Goal: Transaction & Acquisition: Purchase product/service

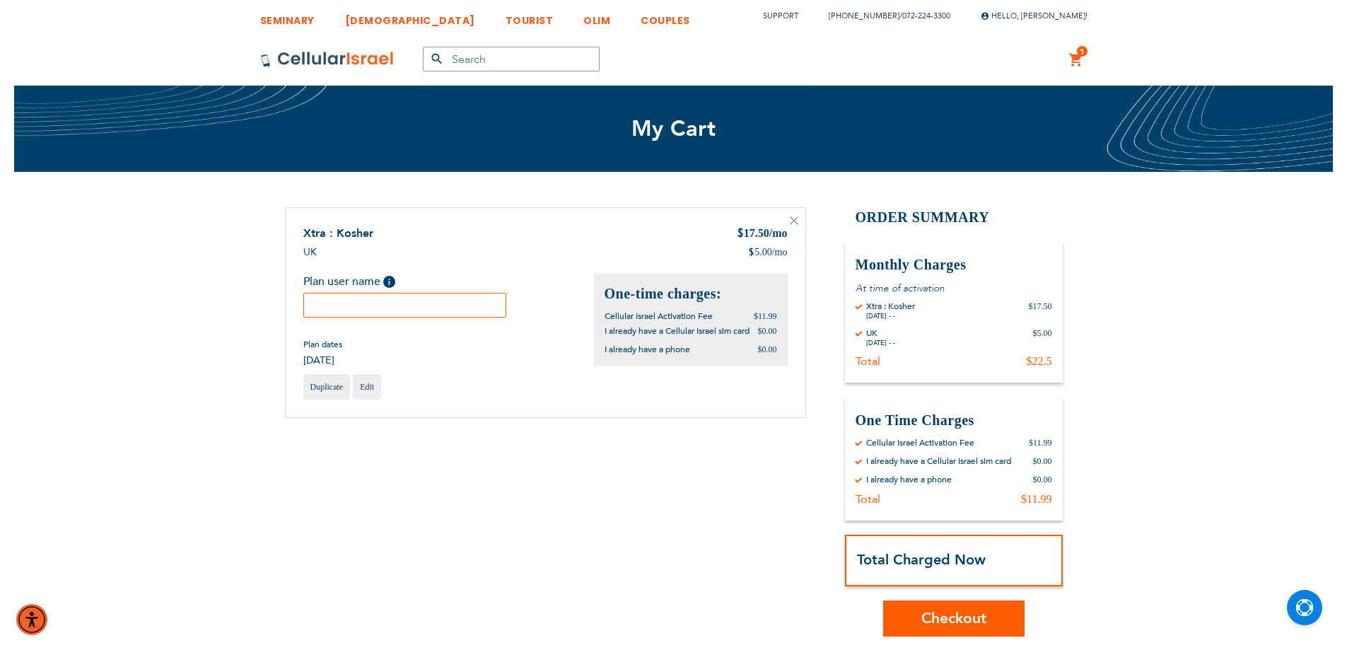
click at [422, 297] on input "text" at bounding box center [405, 305] width 204 height 25
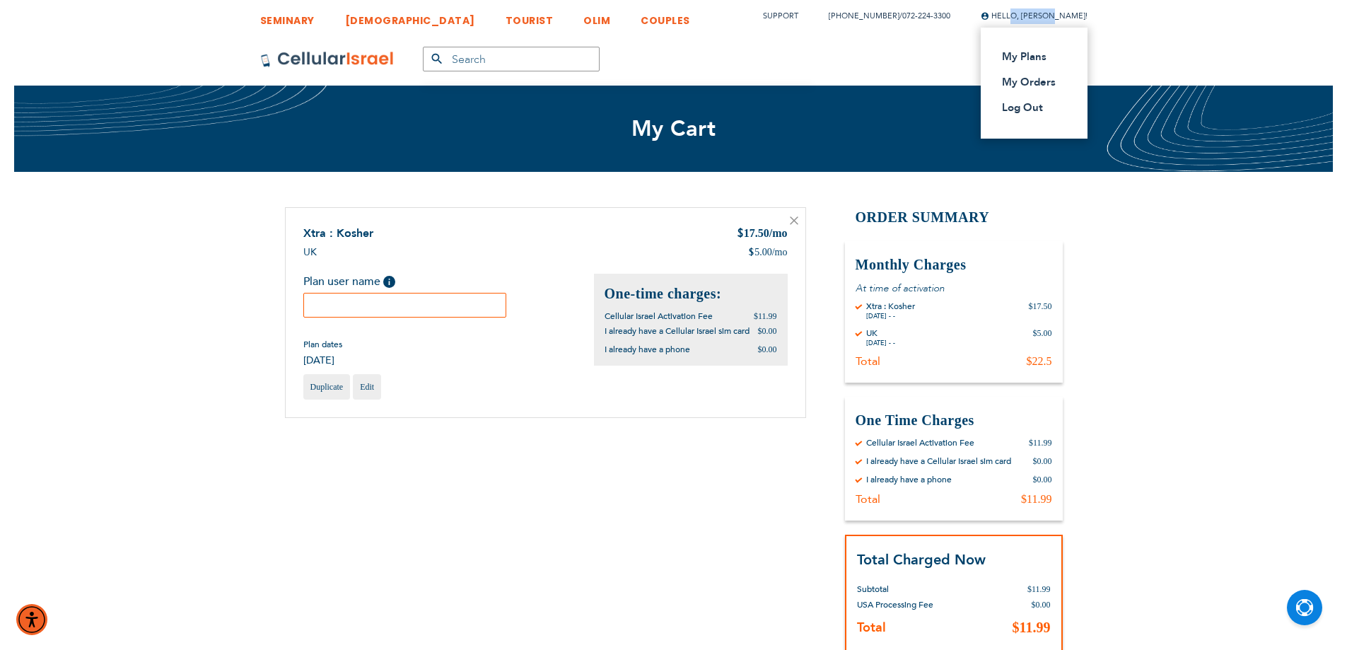
drag, startPoint x: 1056, startPoint y: 19, endPoint x: 1015, endPoint y: 21, distance: 41.1
click at [1015, 21] on div "Hello, Betzalel Davis! My Plans My Orders Log Out" at bounding box center [1034, 16] width 107 height 16
click at [475, 309] on input "text" at bounding box center [405, 305] width 204 height 25
paste input "Betzalel"
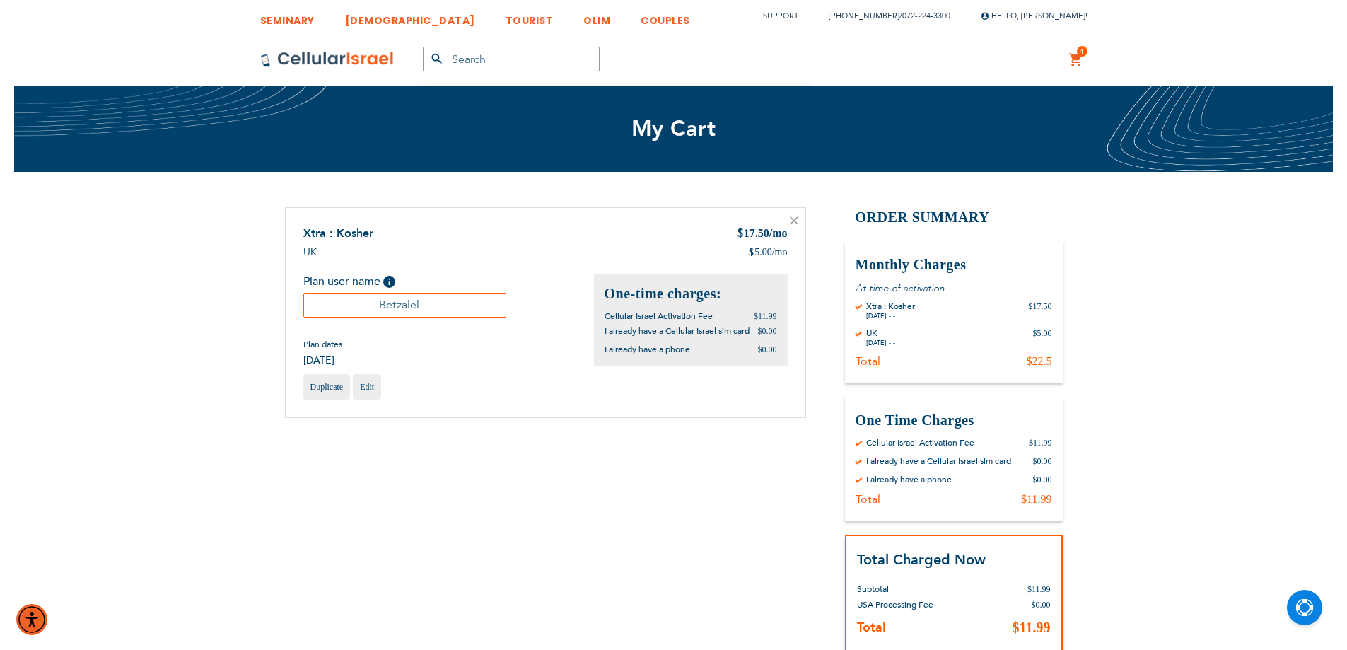
click at [648, 419] on div "Xtra : Kosher $ 17.50 /mo UK $ 5.00 /mo Help Edit" at bounding box center [545, 312] width 521 height 211
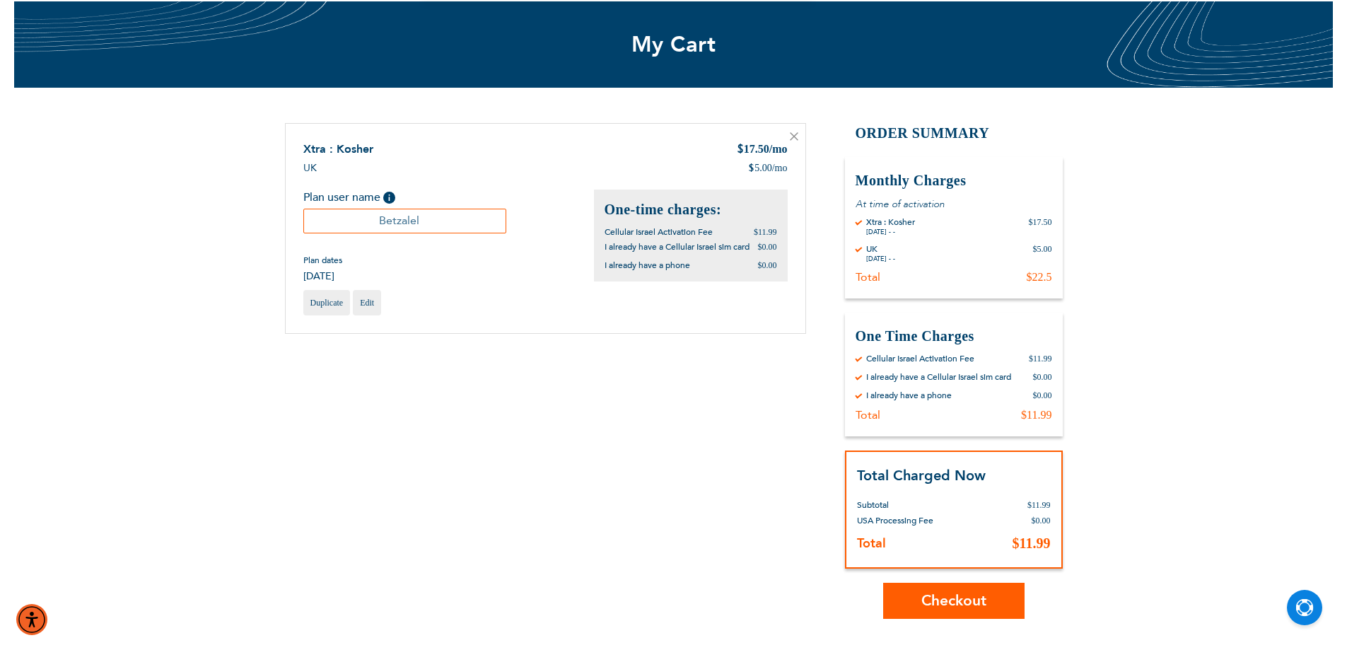
scroll to position [118, 0]
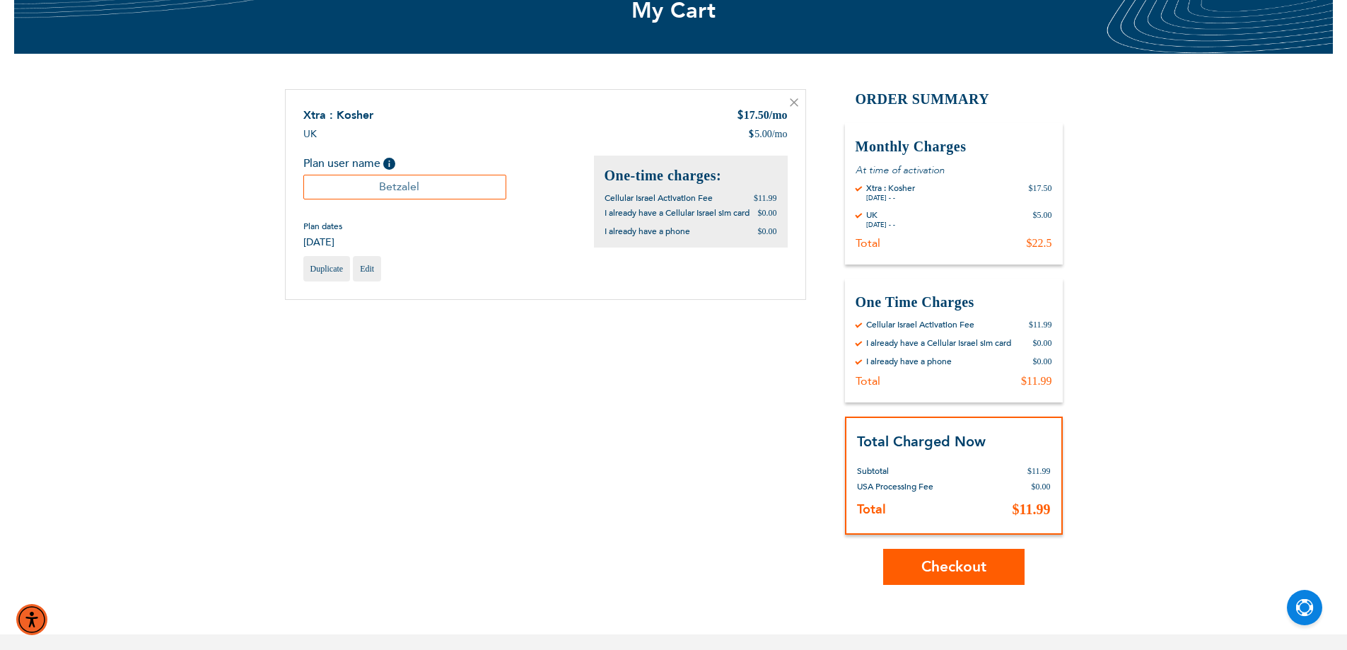
click at [461, 188] on input "Betzalel" at bounding box center [405, 187] width 204 height 25
type input "Betzalel"
click at [938, 572] on span "Checkout" at bounding box center [953, 566] width 65 height 21
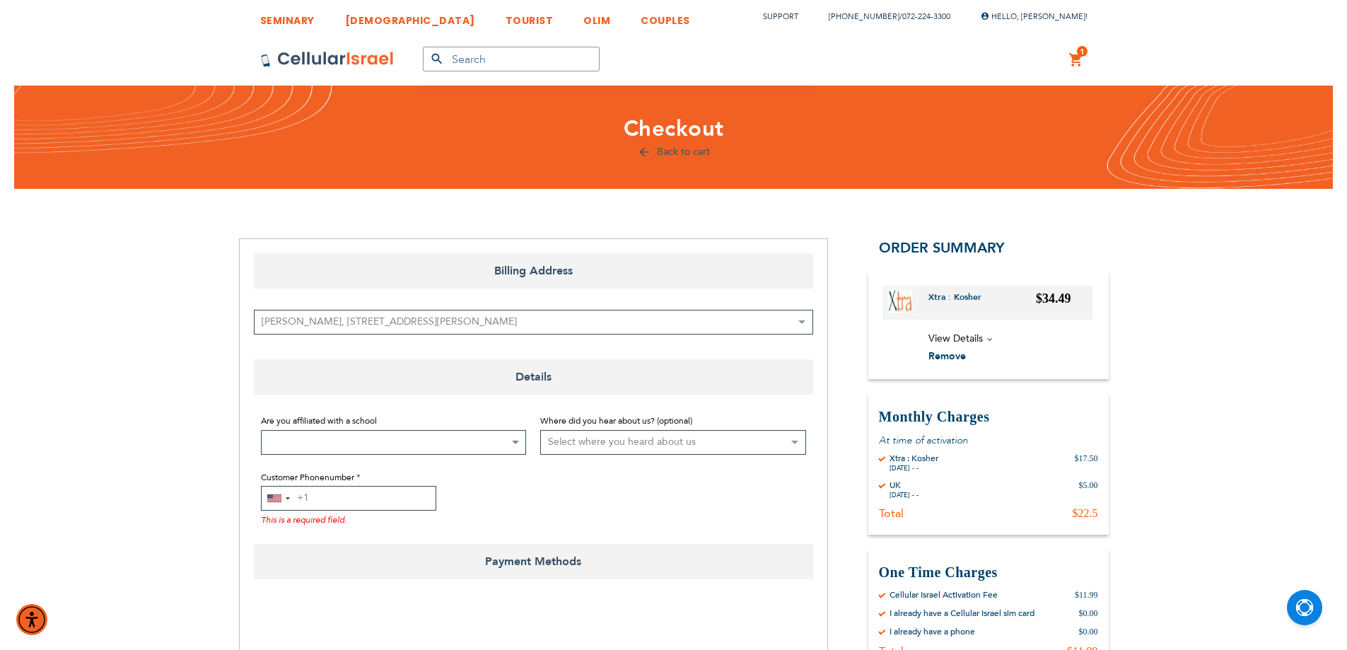
click at [366, 486] on input "Customer Phonenumber" at bounding box center [348, 498] width 175 height 25
type input "4"
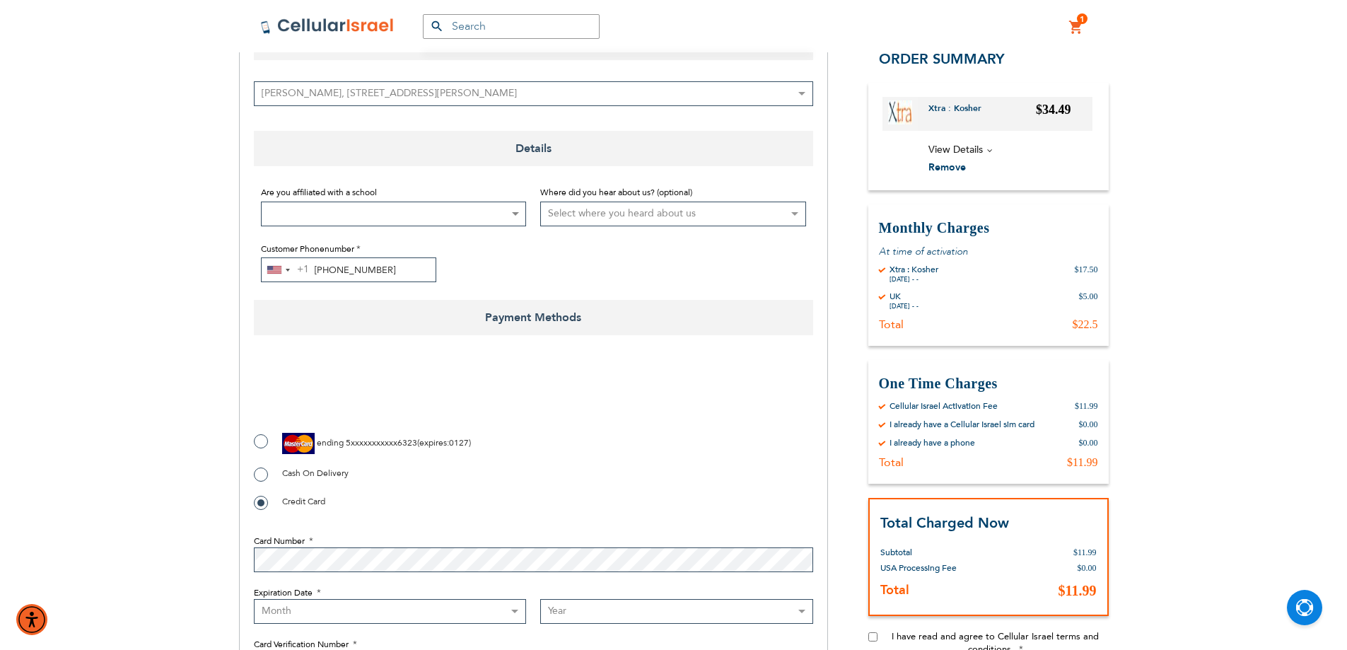
scroll to position [235, 0]
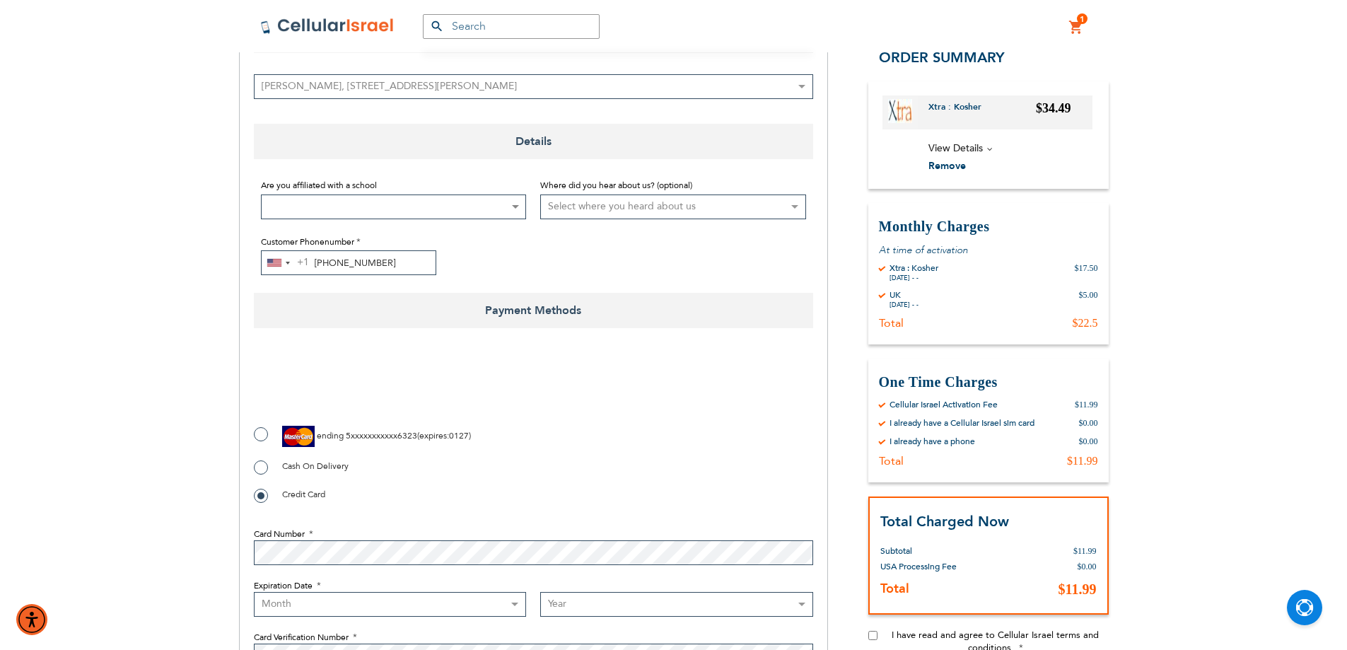
type input "848-210-7899"
click at [506, 213] on span at bounding box center [394, 206] width 266 height 25
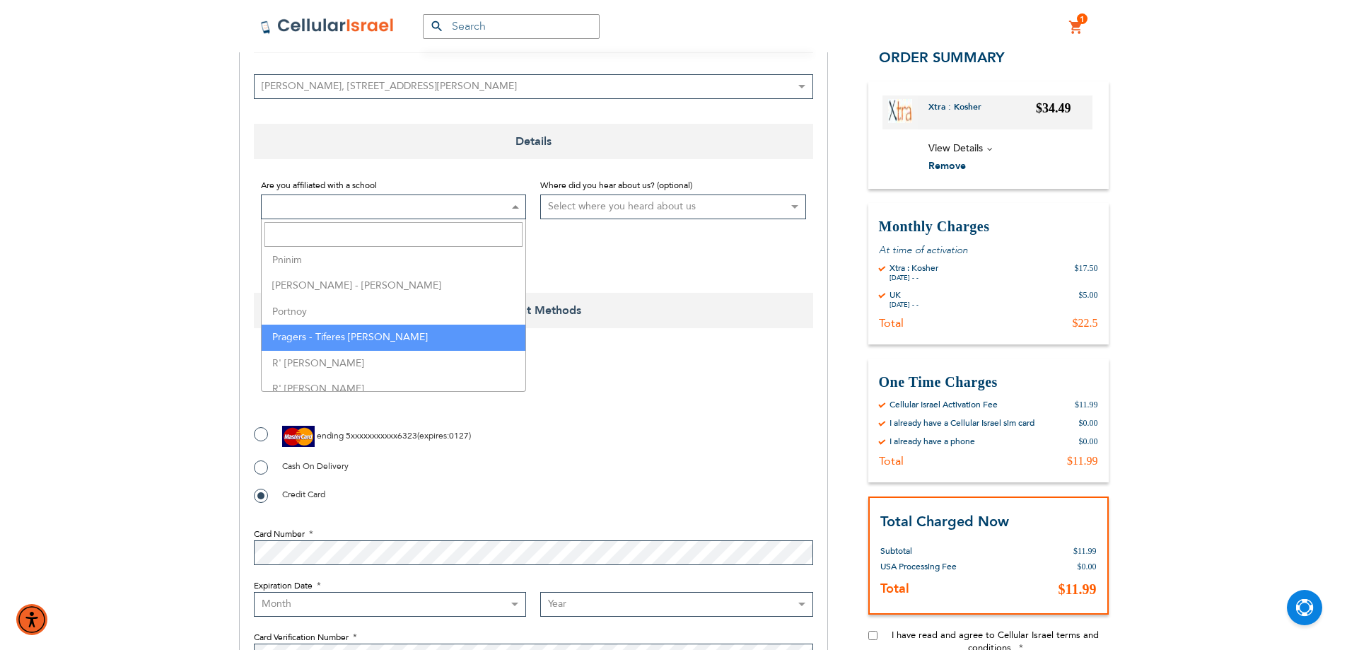
select select "141"
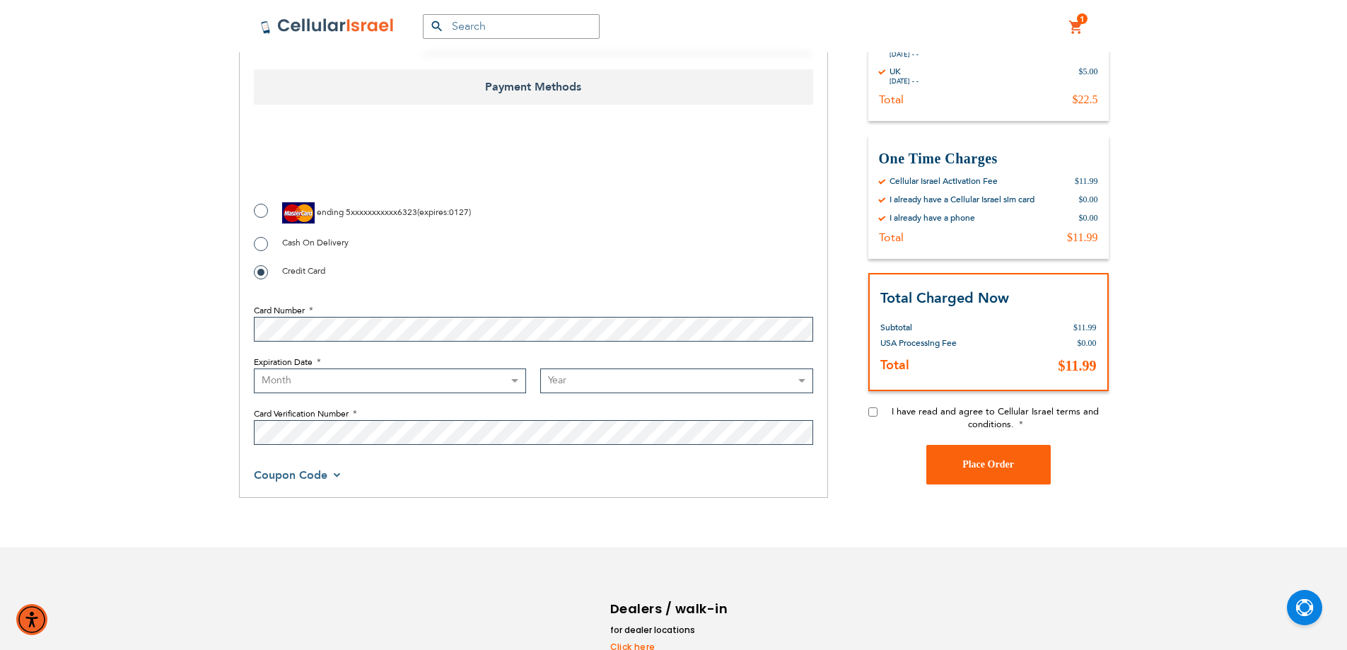
scroll to position [307, 0]
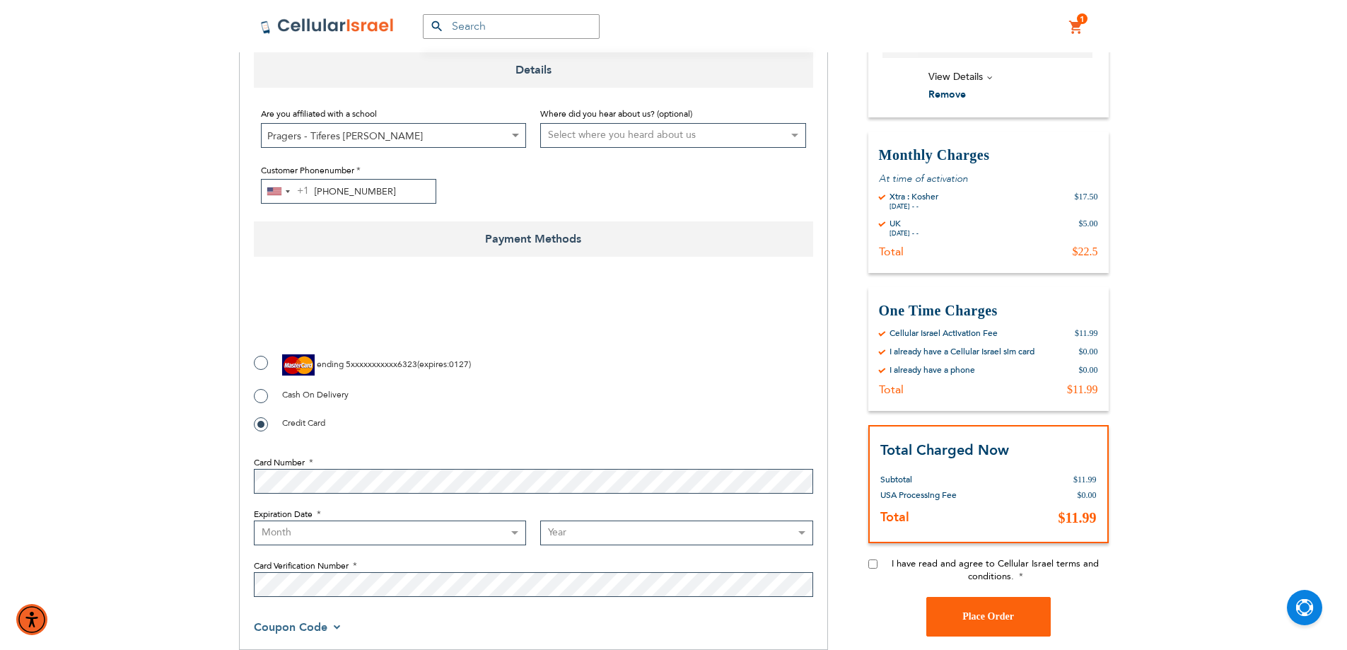
click at [513, 530] on select "Month 01 - January 02 - February 03 - March 04 - April 05 - May 06 - June 07 - …" at bounding box center [390, 532] width 273 height 25
select select "3"
click at [254, 520] on select "Month 01 - January 02 - February 03 - March 04 - April 05 - May 06 - June 07 - …" at bounding box center [390, 532] width 273 height 25
click at [572, 540] on select "Year 2025 2026 2027 2028 2029 2030 2031 2032 2033 2034 2035 2036 2037 2038 2039…" at bounding box center [676, 532] width 273 height 25
select select "2030"
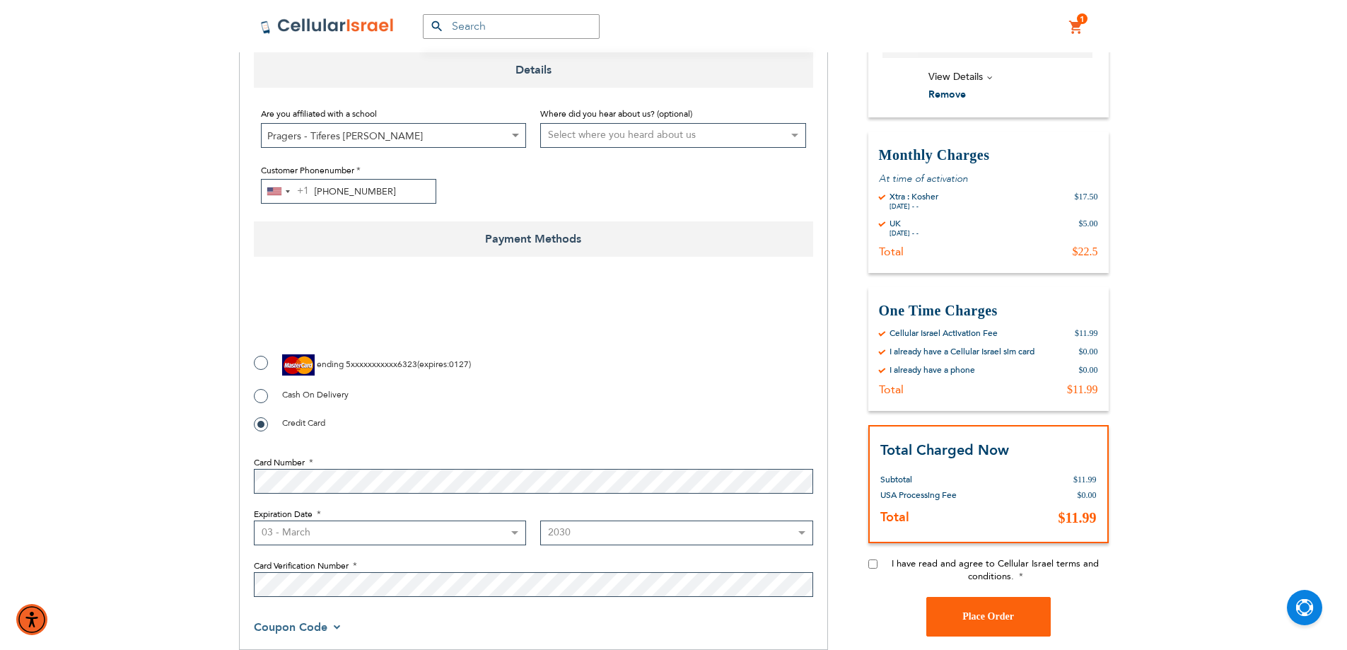
click at [540, 520] on select "Year 2025 2026 2027 2028 2029 2030 2031 2032 2033 2034 2035 2036 2037 2038 2039…" at bounding box center [676, 532] width 273 height 25
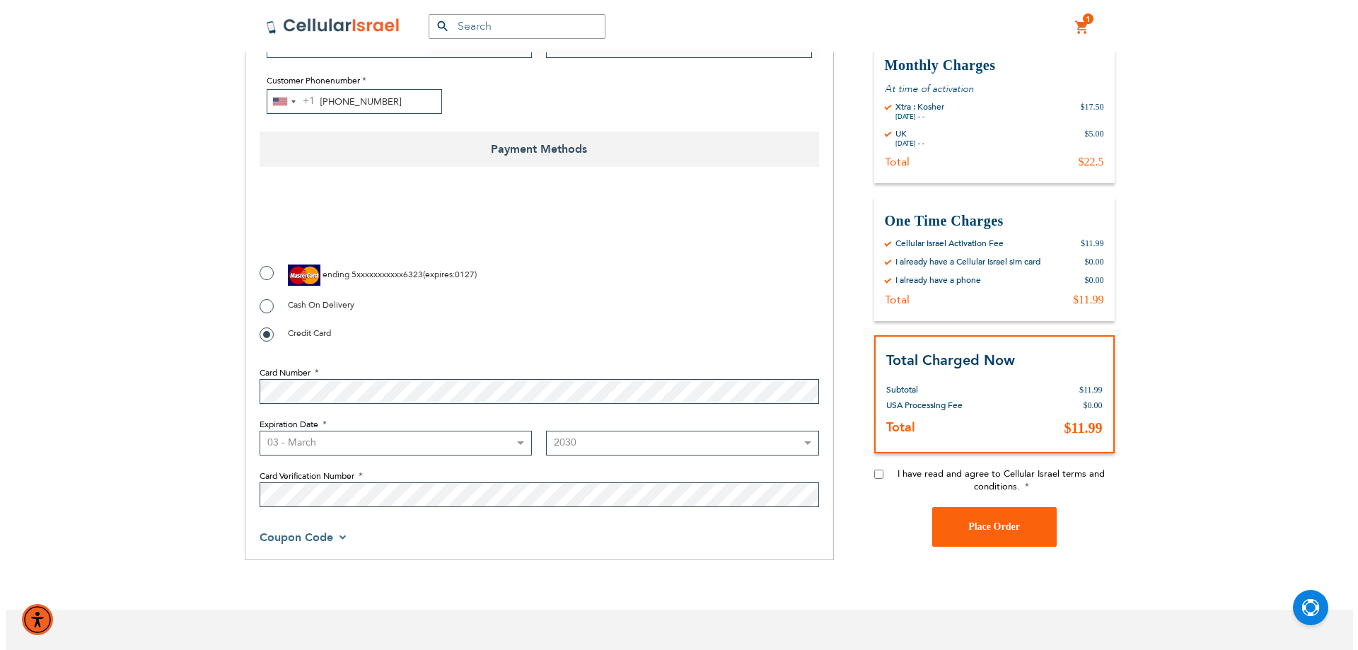
scroll to position [424, 0]
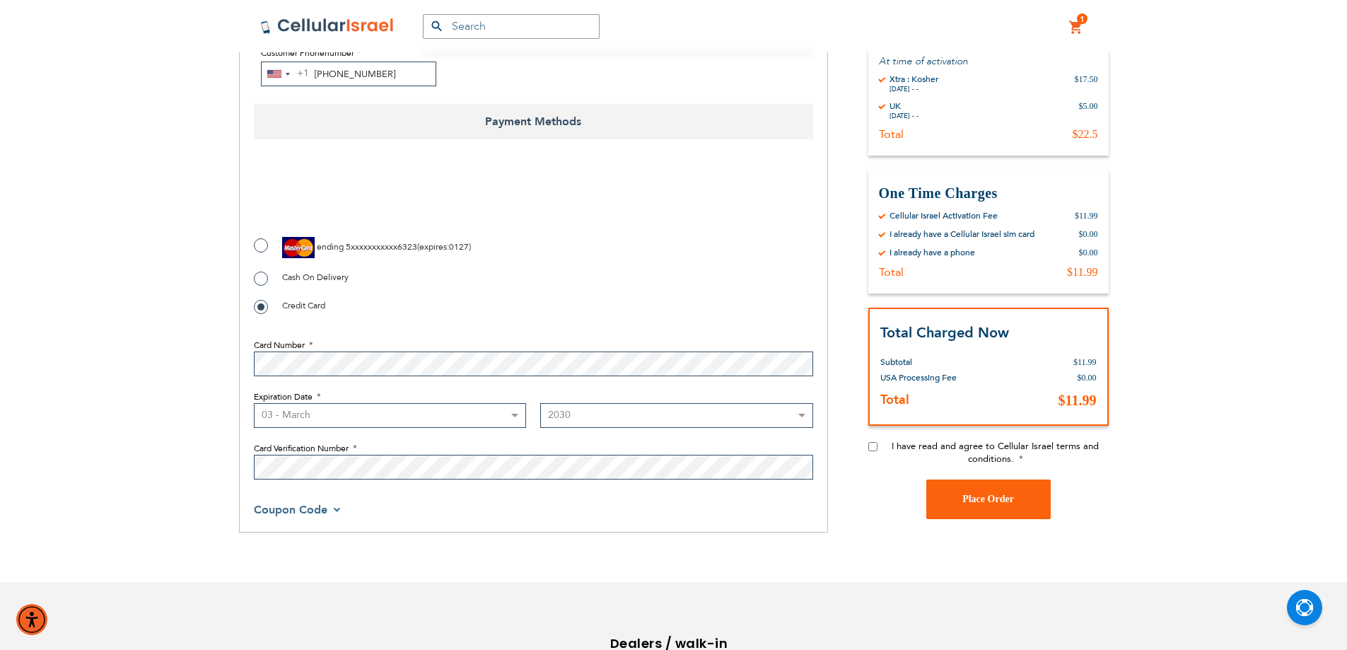
click at [902, 441] on span "I have read and agree to Cellular Israel terms and conditions." at bounding box center [995, 451] width 207 height 25
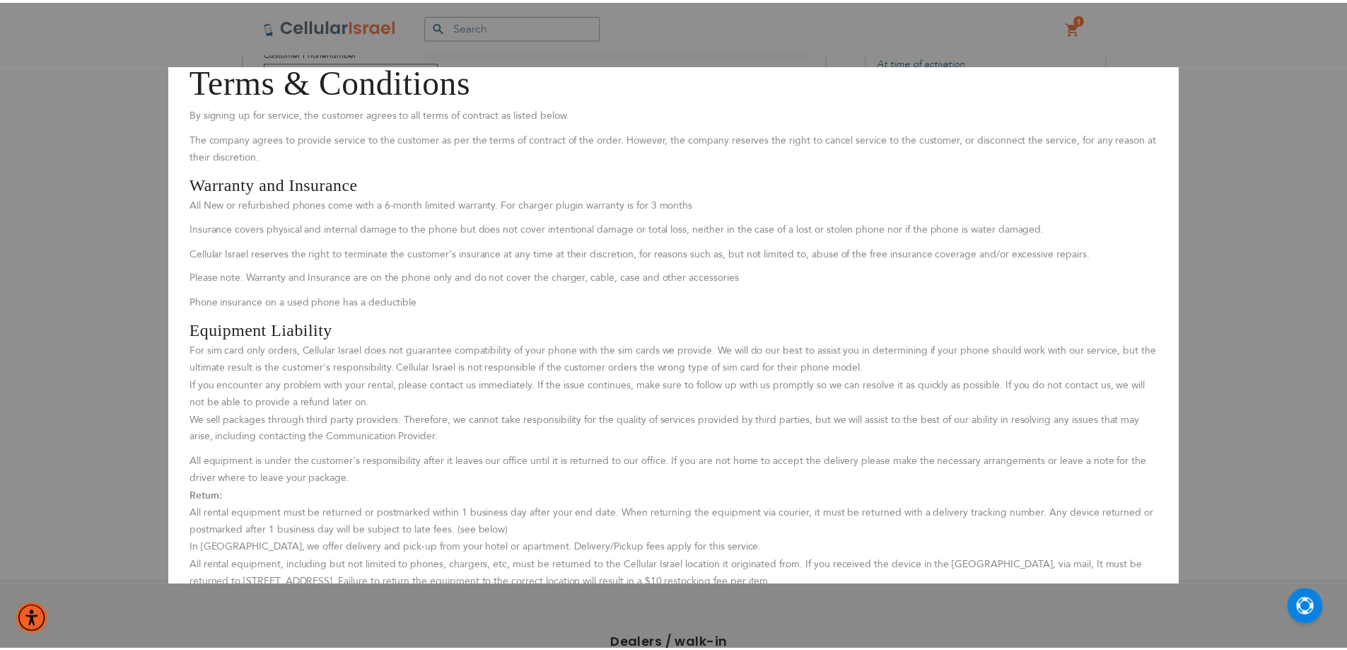
scroll to position [0, 0]
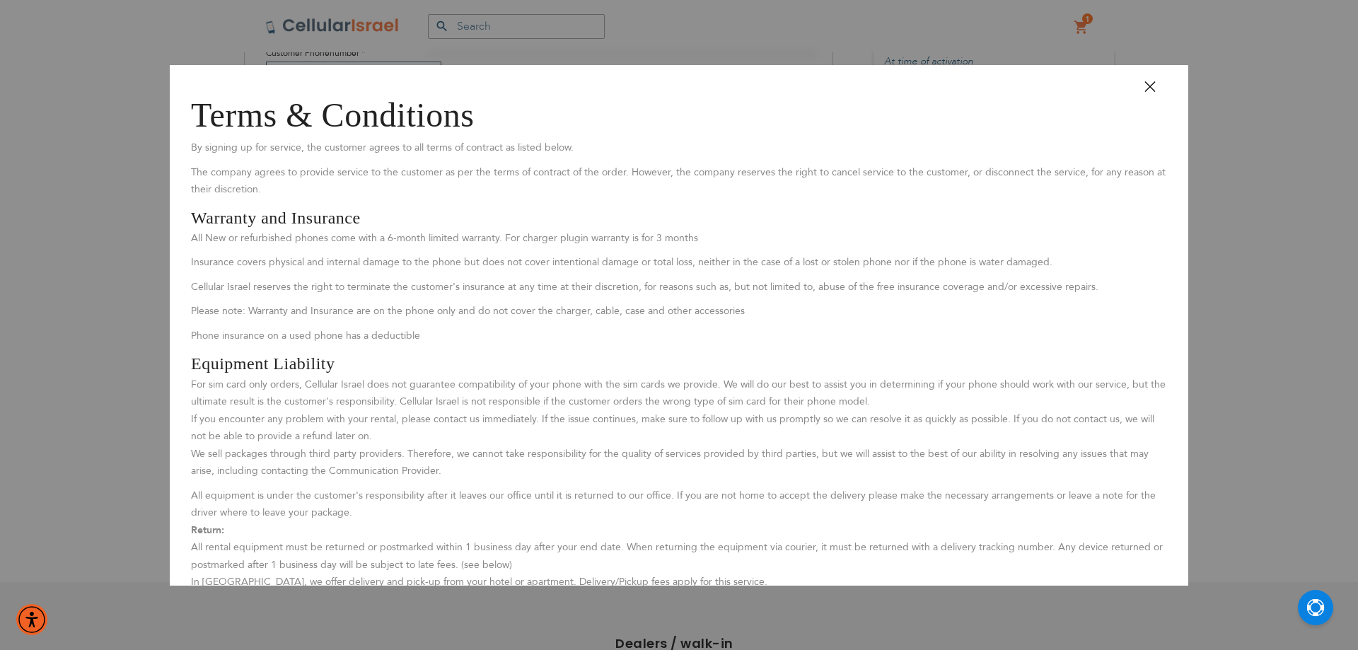
click at [1138, 102] on button "Close" at bounding box center [1156, 92] width 42 height 32
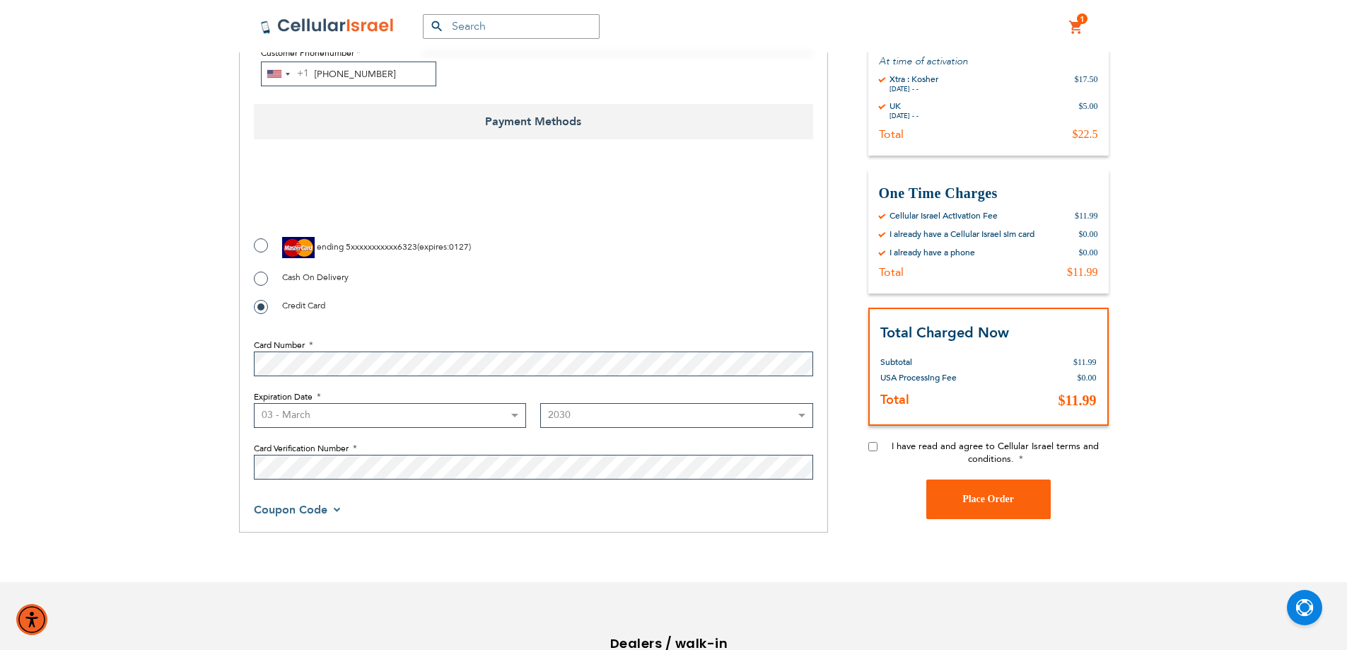
click at [876, 450] on div "I have read and agree to Cellular Israel terms and conditions." at bounding box center [988, 459] width 240 height 40
click at [870, 447] on input "I have read and agree to Cellular Israel terms and conditions." at bounding box center [872, 445] width 9 height 9
checkbox input "true"
click at [983, 491] on button "Place Order" at bounding box center [988, 499] width 124 height 40
